Goal: Task Accomplishment & Management: Complete application form

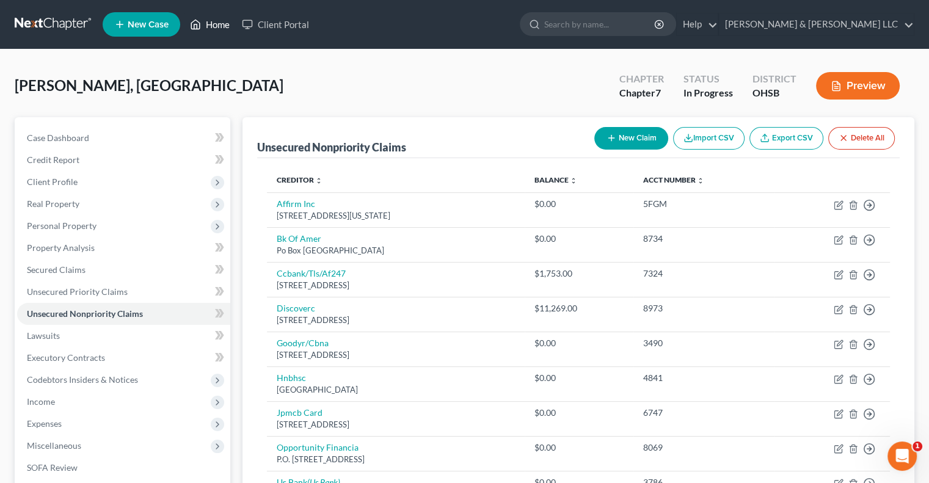
click at [215, 26] on link "Home" at bounding box center [210, 24] width 52 height 22
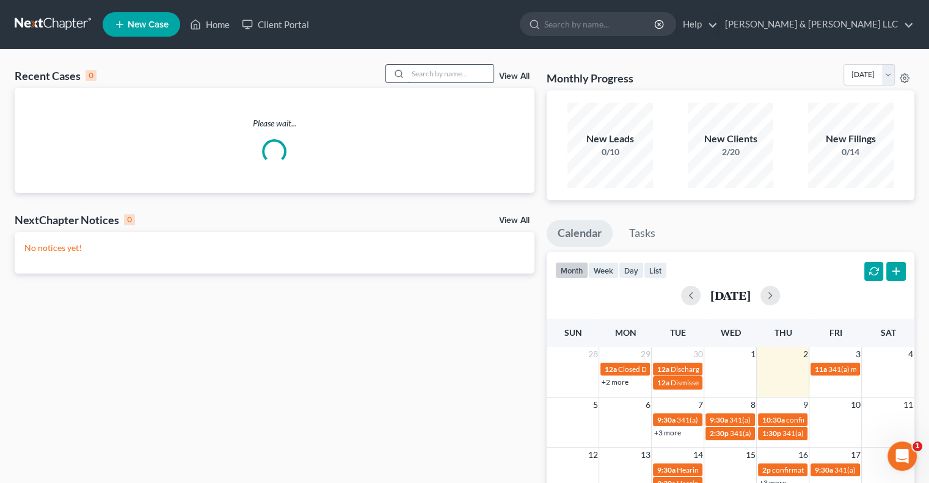
click at [437, 75] on input "search" at bounding box center [451, 74] width 86 height 18
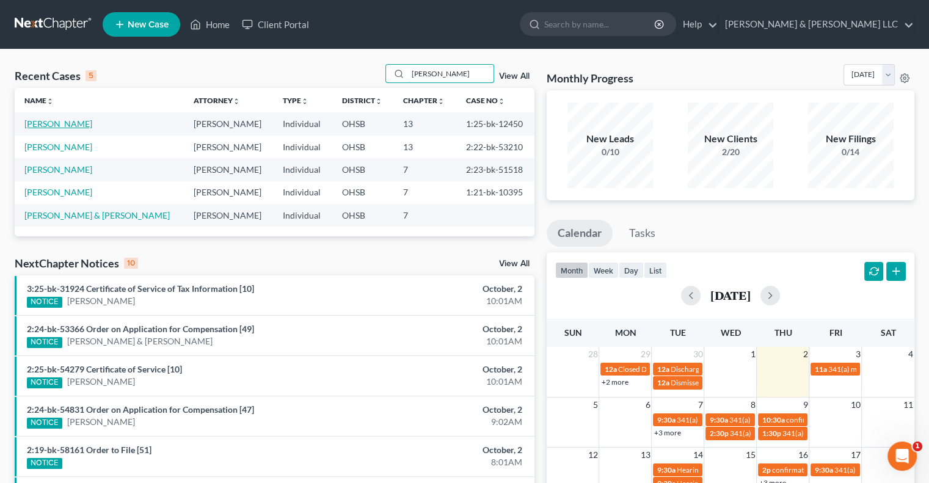
type input "[PERSON_NAME]"
click at [83, 125] on link "[PERSON_NAME]" at bounding box center [58, 123] width 68 height 10
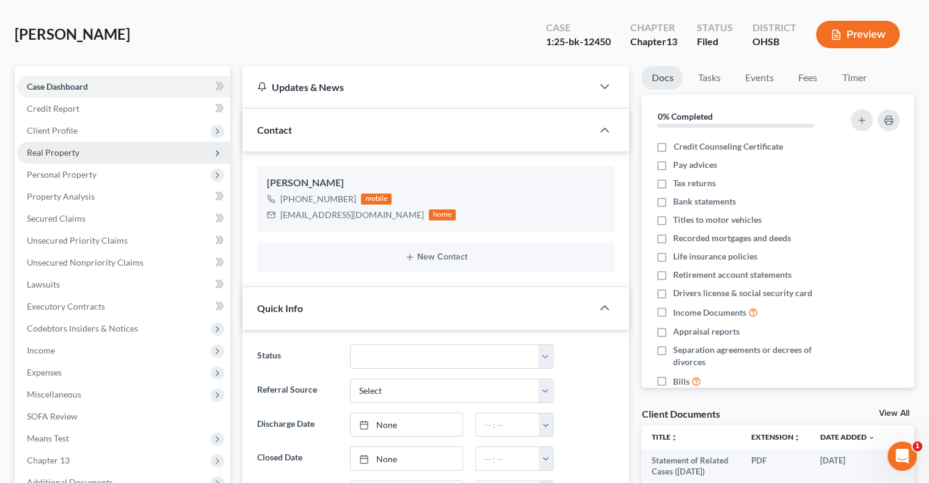
scroll to position [122, 0]
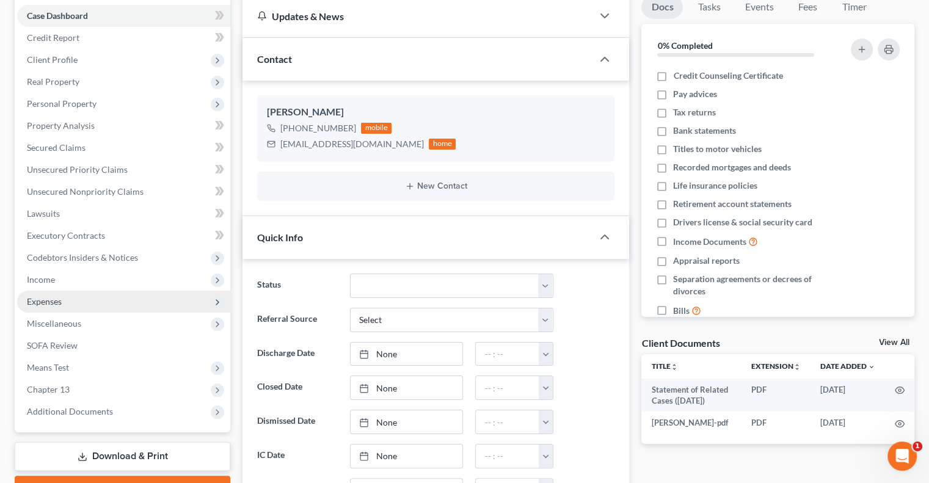
click at [56, 304] on span "Expenses" at bounding box center [44, 301] width 35 height 10
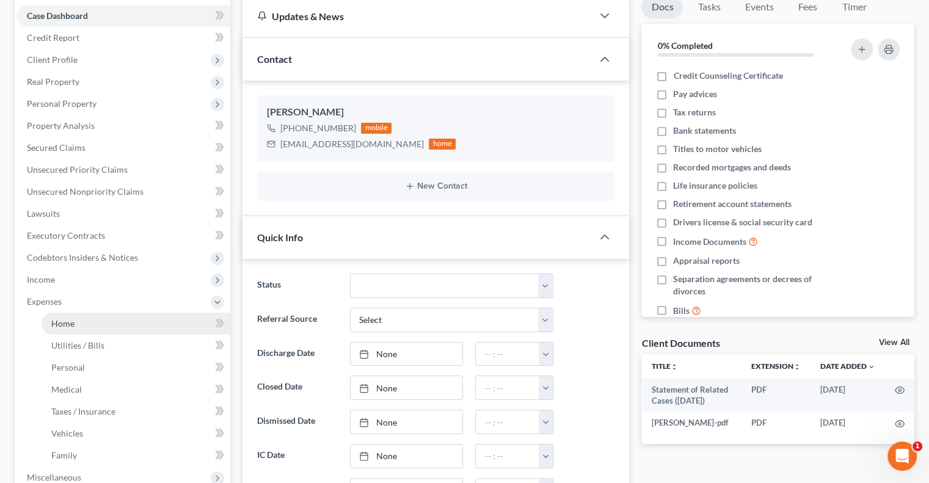
click at [60, 320] on span "Home" at bounding box center [62, 323] width 23 height 10
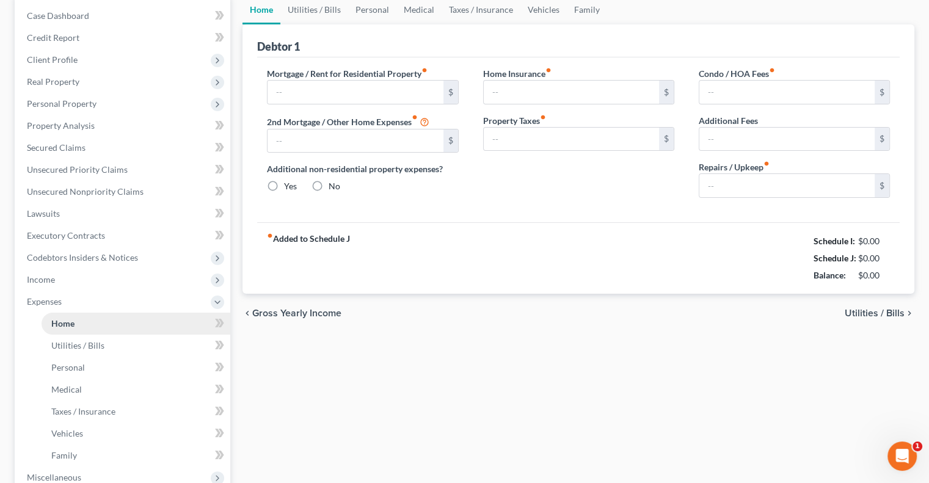
scroll to position [2, 0]
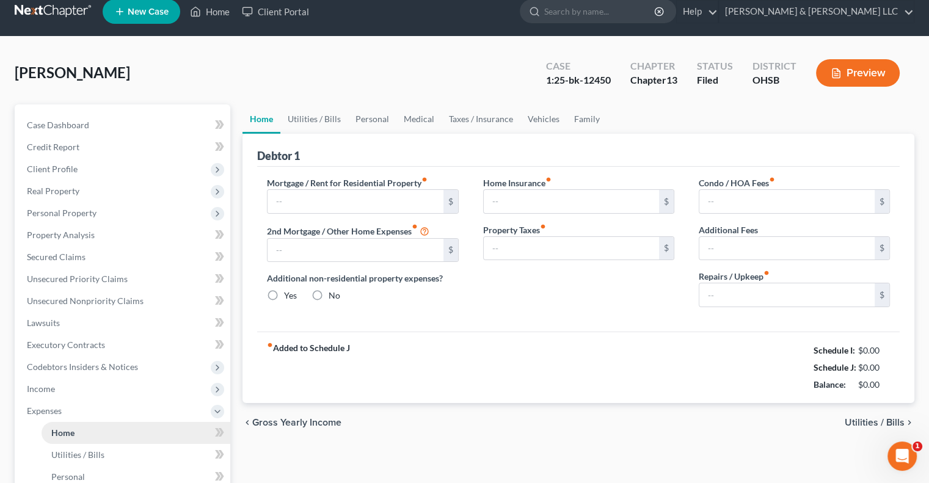
type input "1,500.00"
type input "0.00"
radio input "true"
type input "20.00"
type input "0.00"
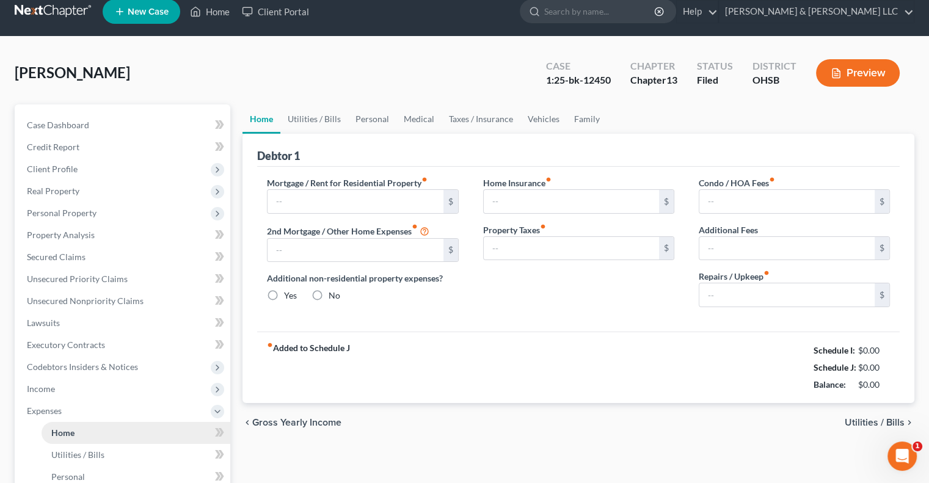
type input "0.00"
type input "100.00"
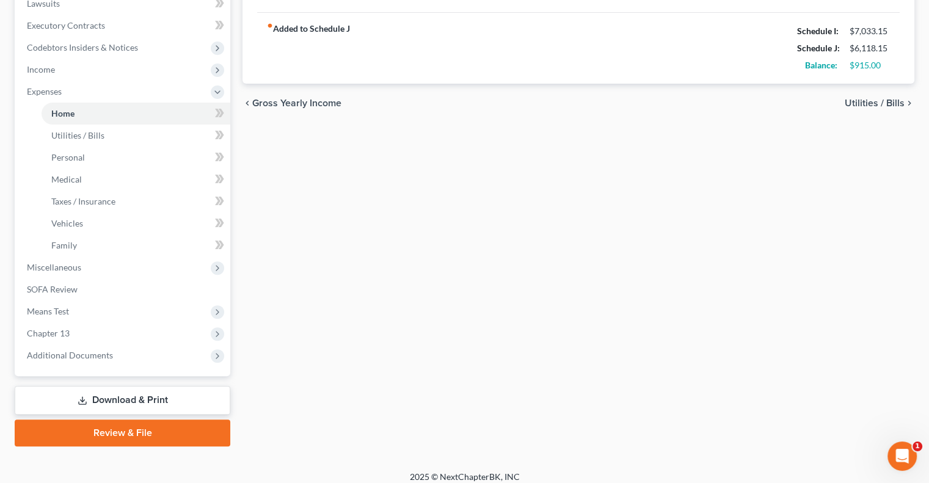
scroll to position [341, 0]
